Goal: Navigation & Orientation: Find specific page/section

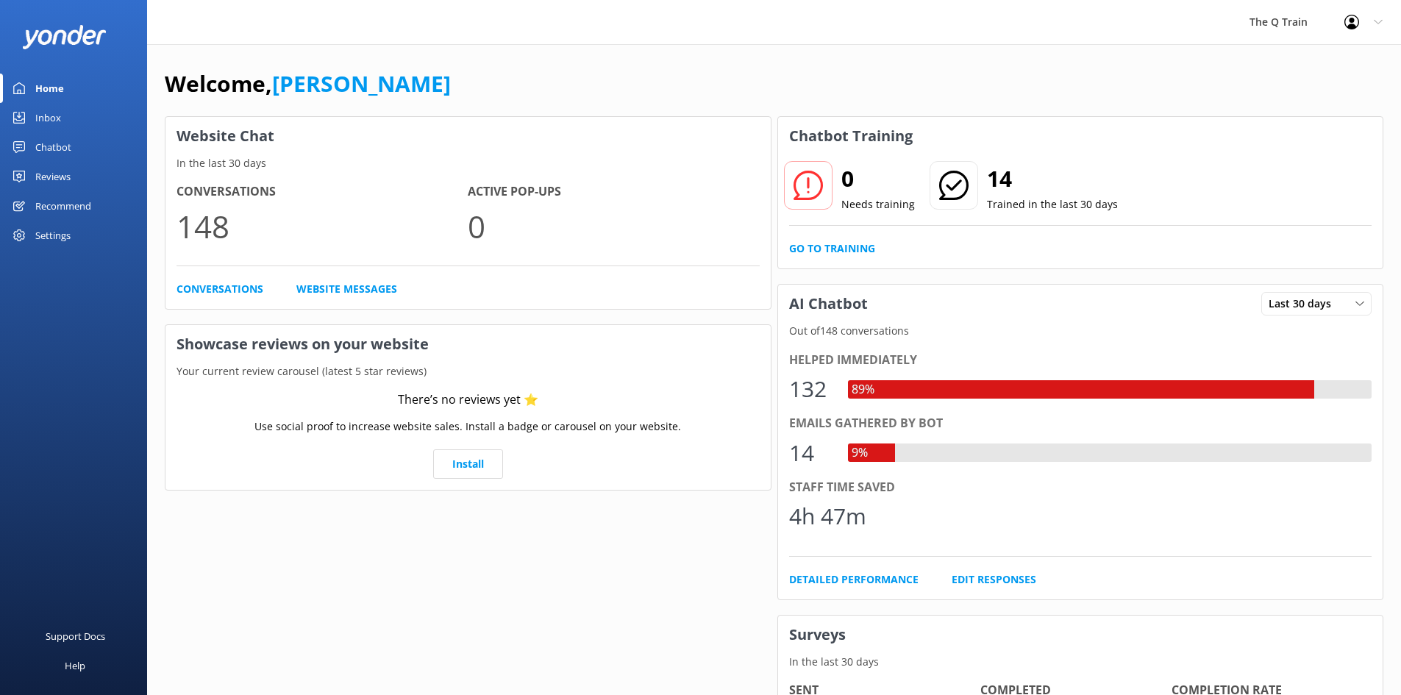
click at [507, 55] on div "Welcome, [PERSON_NAME] Website Chat In the last 30 days Conversations 148 Activ…" at bounding box center [774, 506] width 1254 height 924
click at [56, 115] on div "Inbox" at bounding box center [48, 117] width 26 height 29
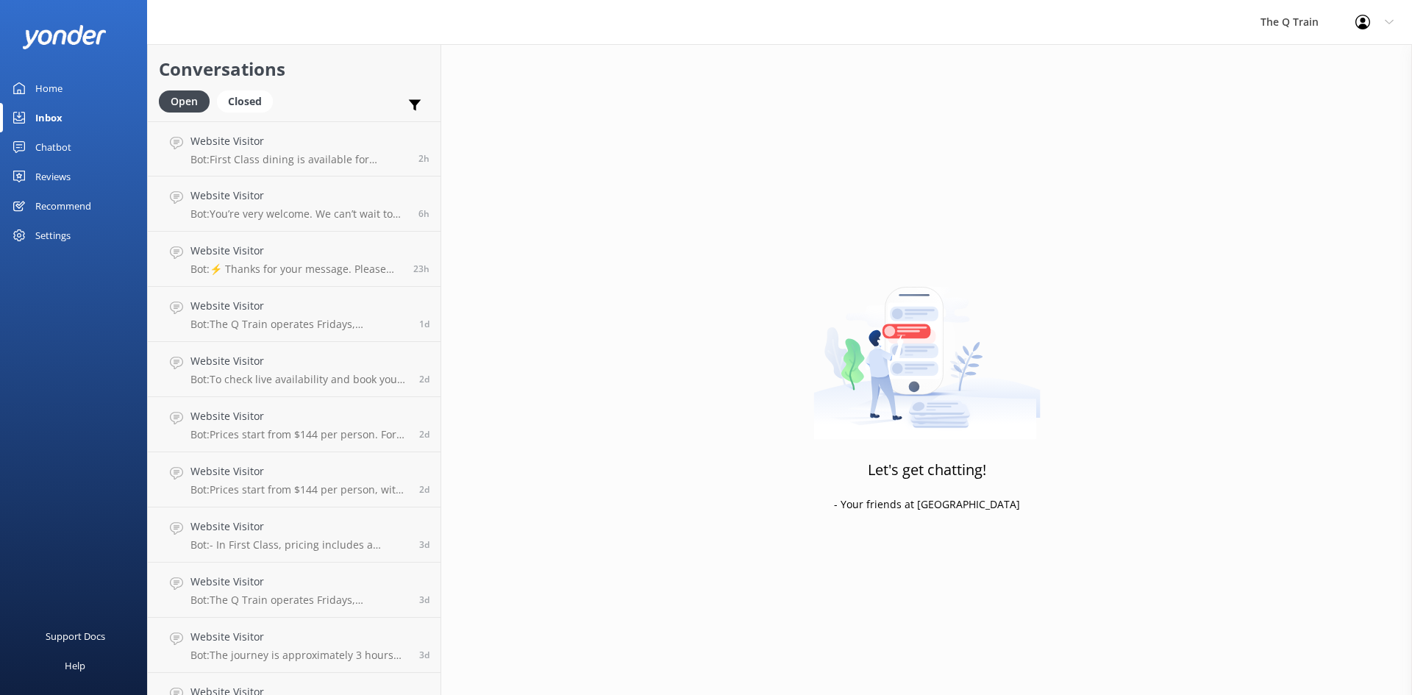
click at [55, 88] on div "Home" at bounding box center [48, 88] width 27 height 29
